Goal: Information Seeking & Learning: Learn about a topic

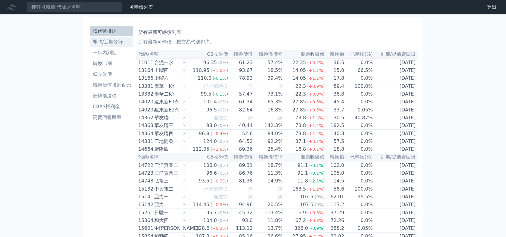
click at [120, 43] on li "即將/近期發行" at bounding box center [111, 41] width 43 height 7
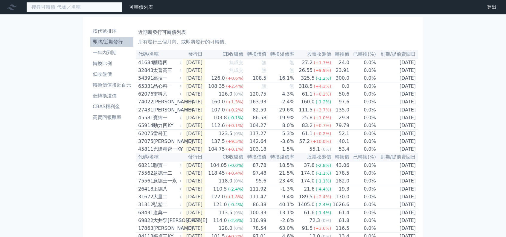
click at [64, 6] on input at bounding box center [74, 7] width 96 height 10
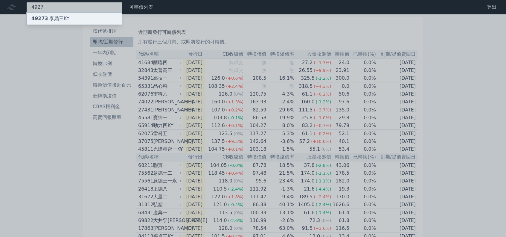
type input "4927"
click at [49, 21] on div "49273 泰鼎[GEOGRAPHIC_DATA]" at bounding box center [50, 18] width 38 height 7
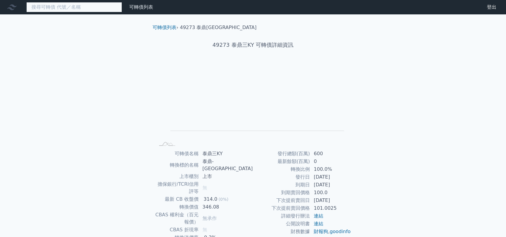
drag, startPoint x: 64, startPoint y: 9, endPoint x: 59, endPoint y: 10, distance: 4.9
click at [64, 9] on input at bounding box center [74, 7] width 96 height 10
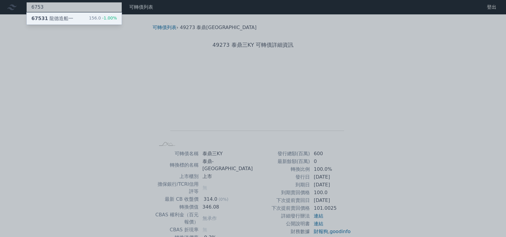
type input "6753"
click at [75, 21] on div "67531 龍德造船一 156.0 -1.00%" at bounding box center [74, 19] width 95 height 12
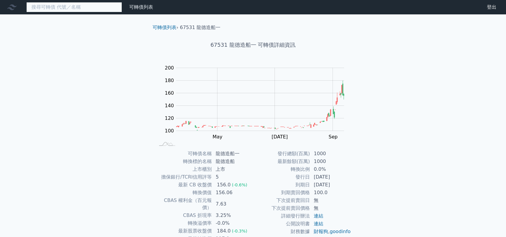
click at [100, 9] on input at bounding box center [74, 7] width 96 height 10
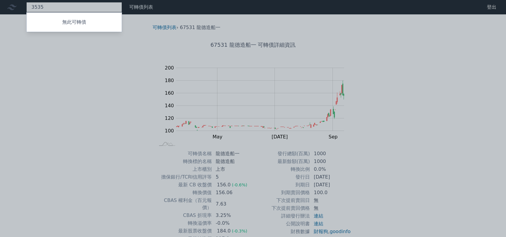
type input "3535"
